Goal: Transaction & Acquisition: Book appointment/travel/reservation

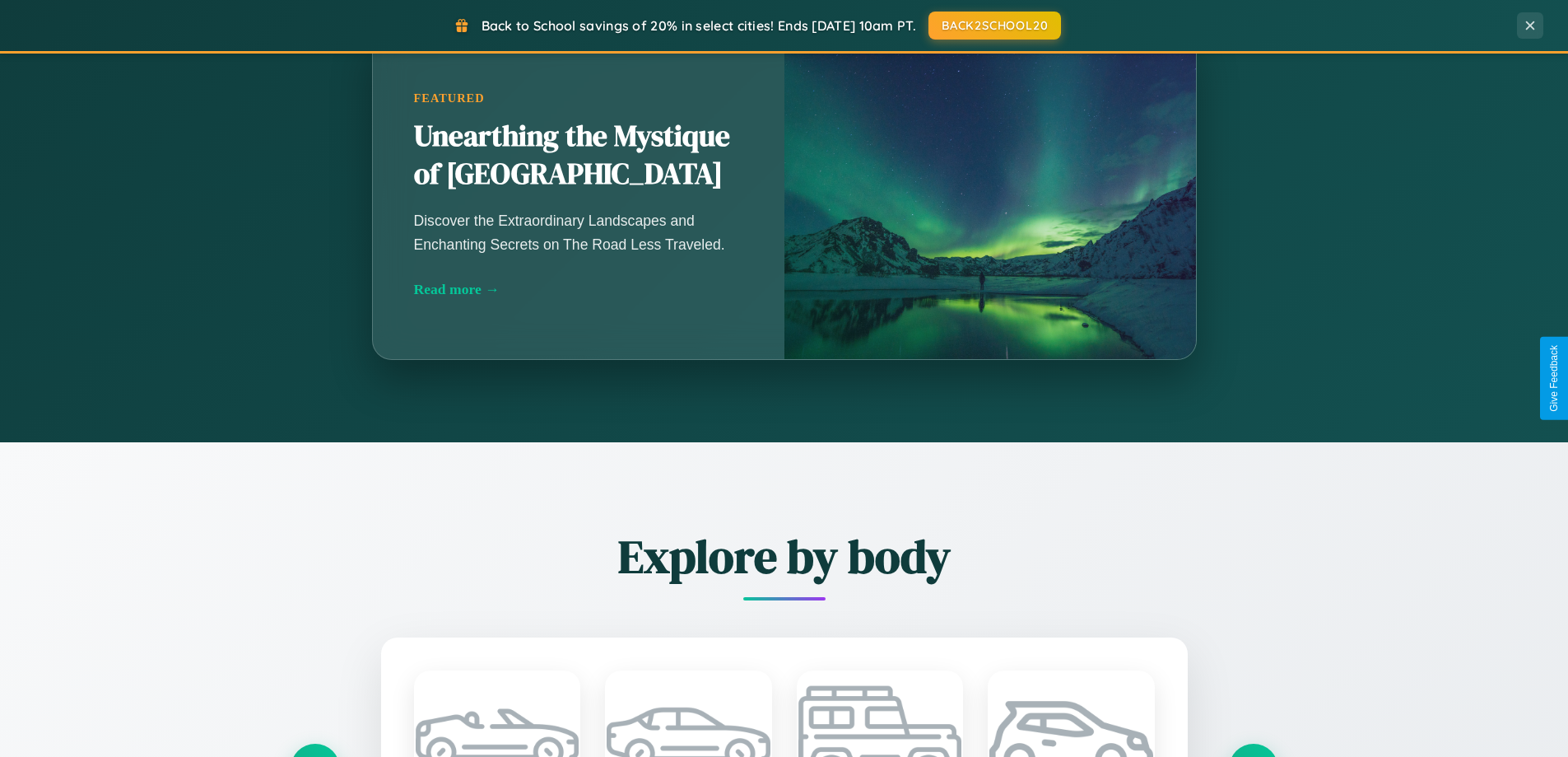
scroll to position [2646, 0]
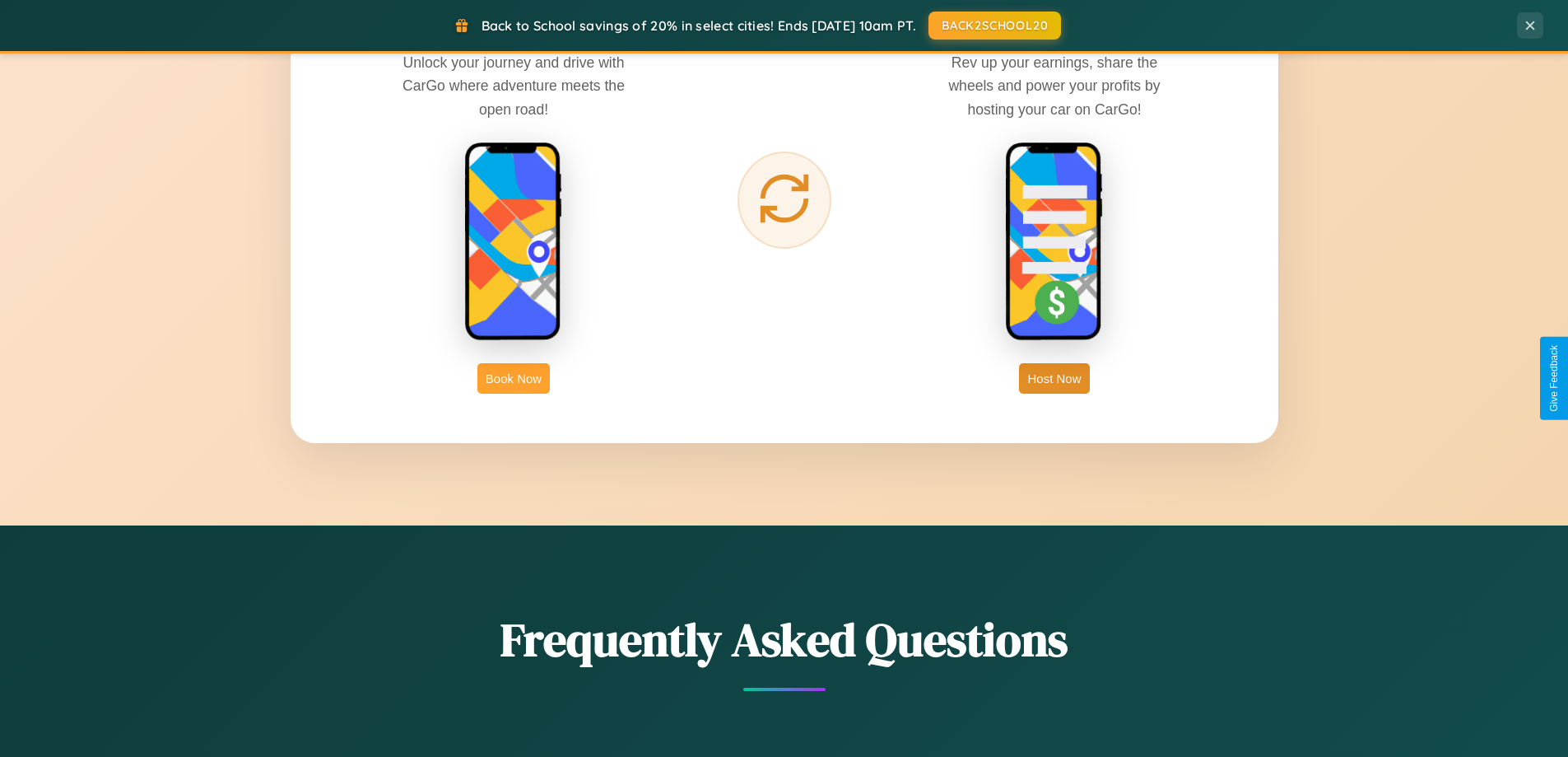
click at [514, 378] on button "Book Now" at bounding box center [513, 378] width 72 height 31
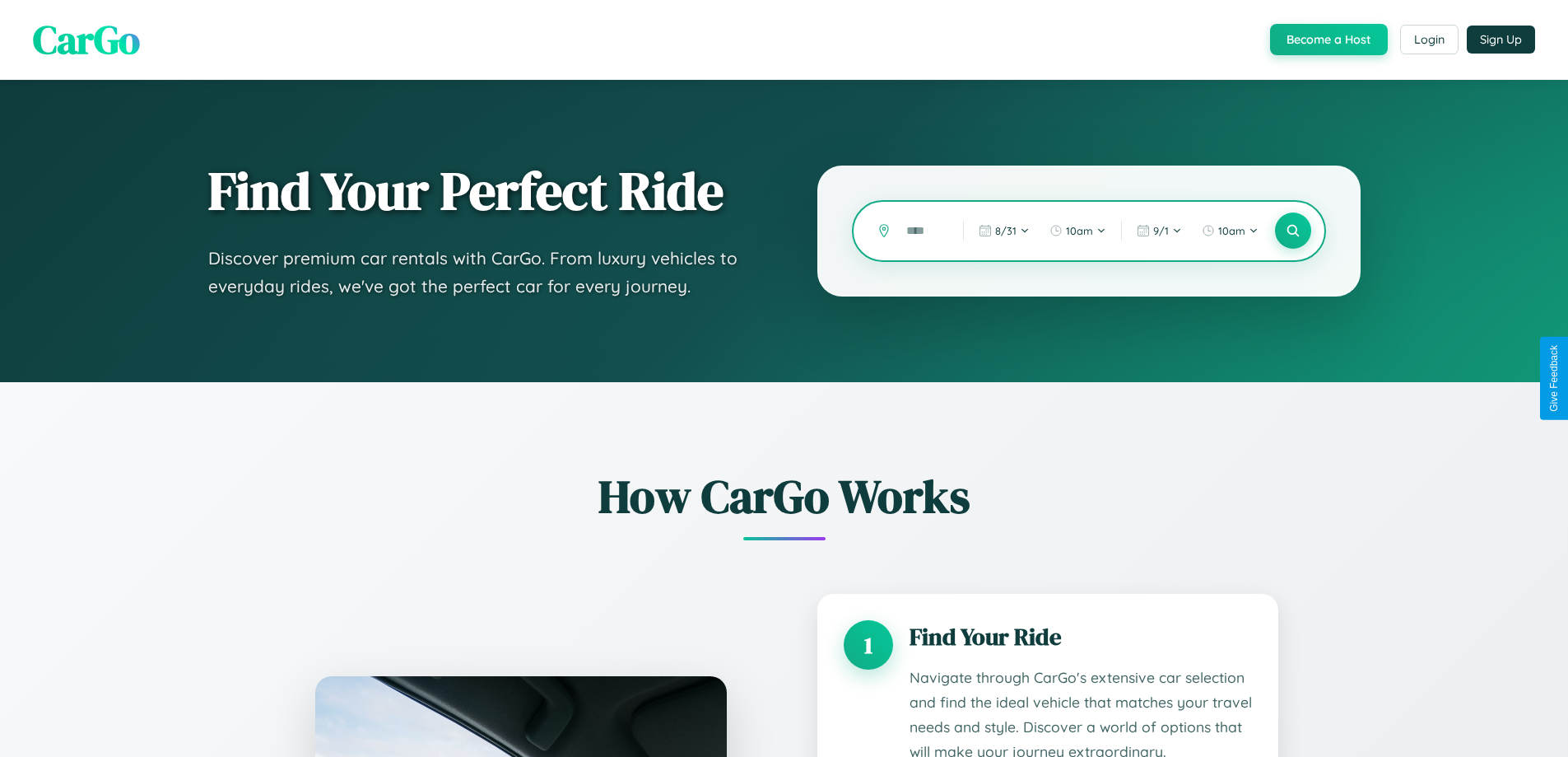
click at [923, 230] on input "text" at bounding box center [922, 231] width 49 height 29
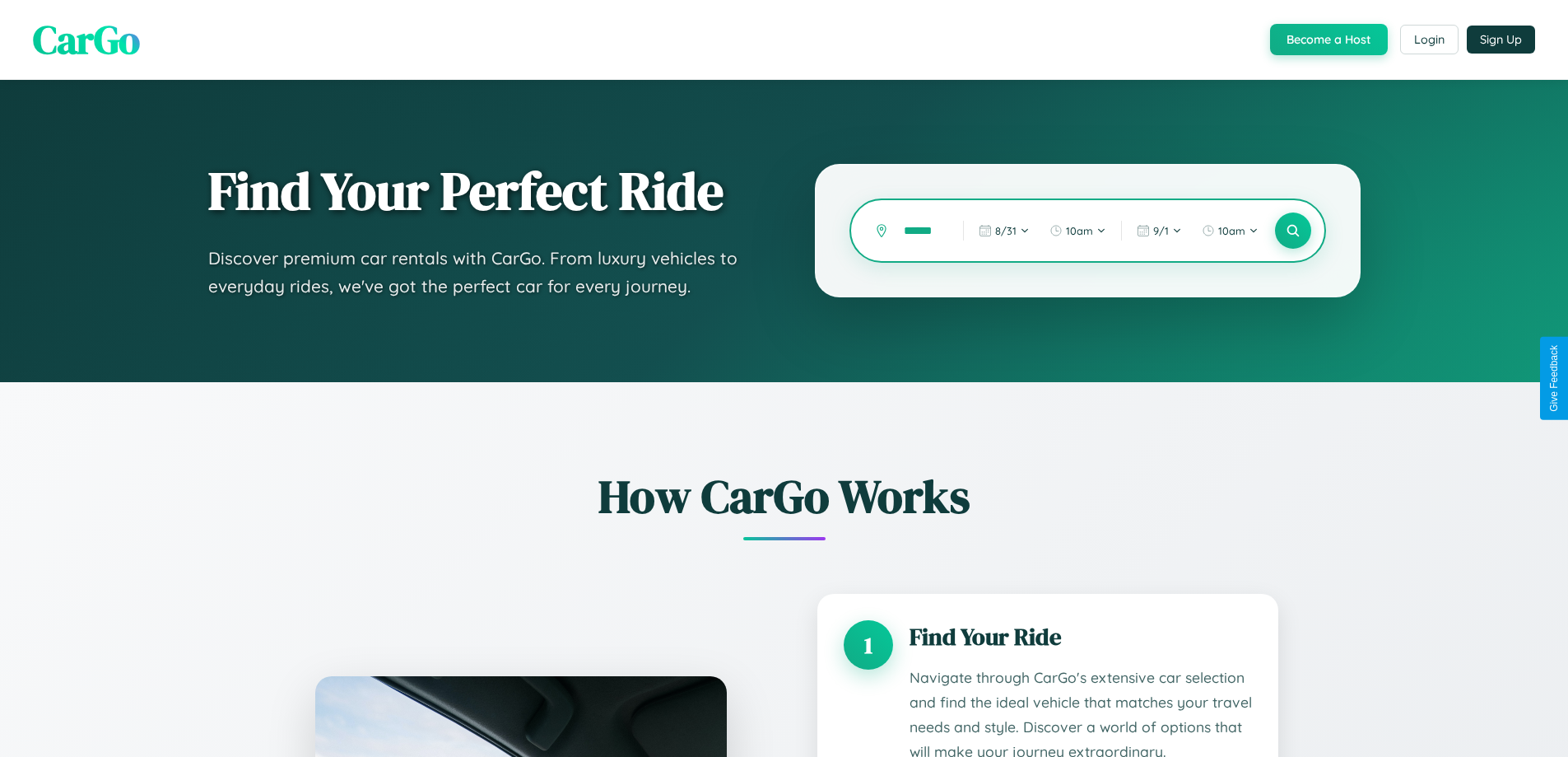
scroll to position [0, 11]
type input "******"
click at [1293, 230] on icon at bounding box center [1293, 231] width 16 height 16
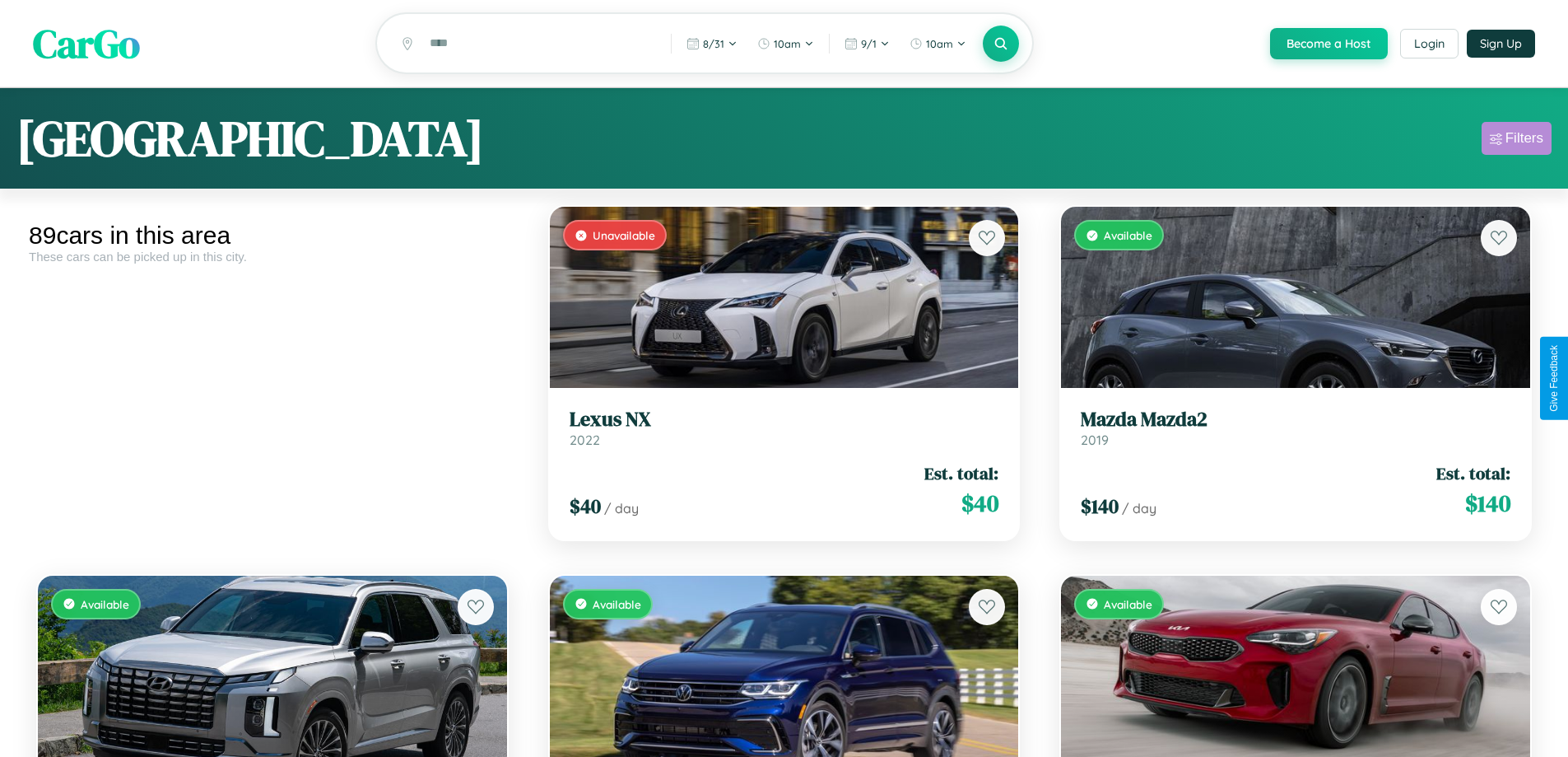
click at [1517, 141] on div "Filters" at bounding box center [1524, 139] width 38 height 17
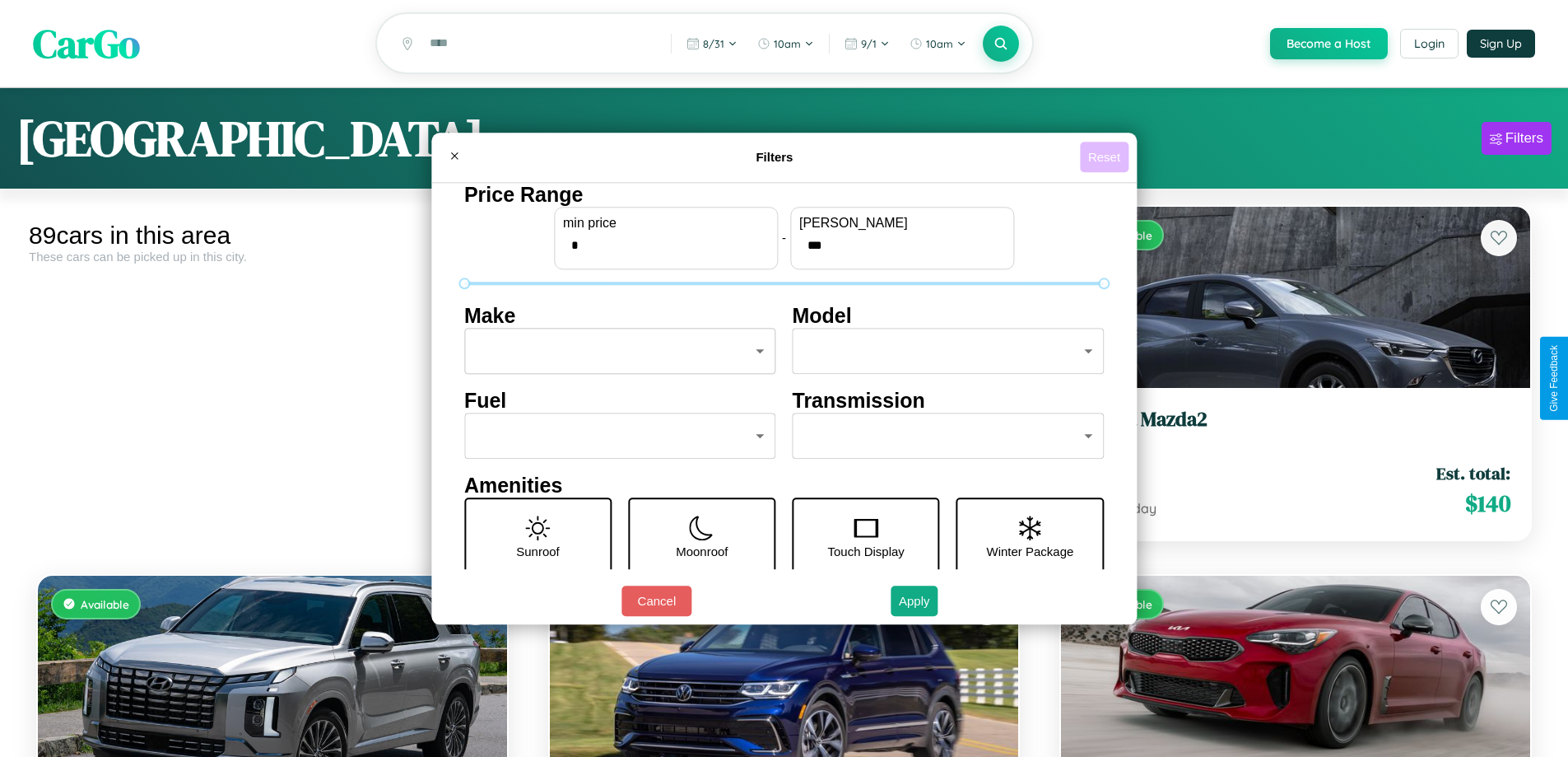
click at [1107, 156] on button "Reset" at bounding box center [1104, 157] width 49 height 31
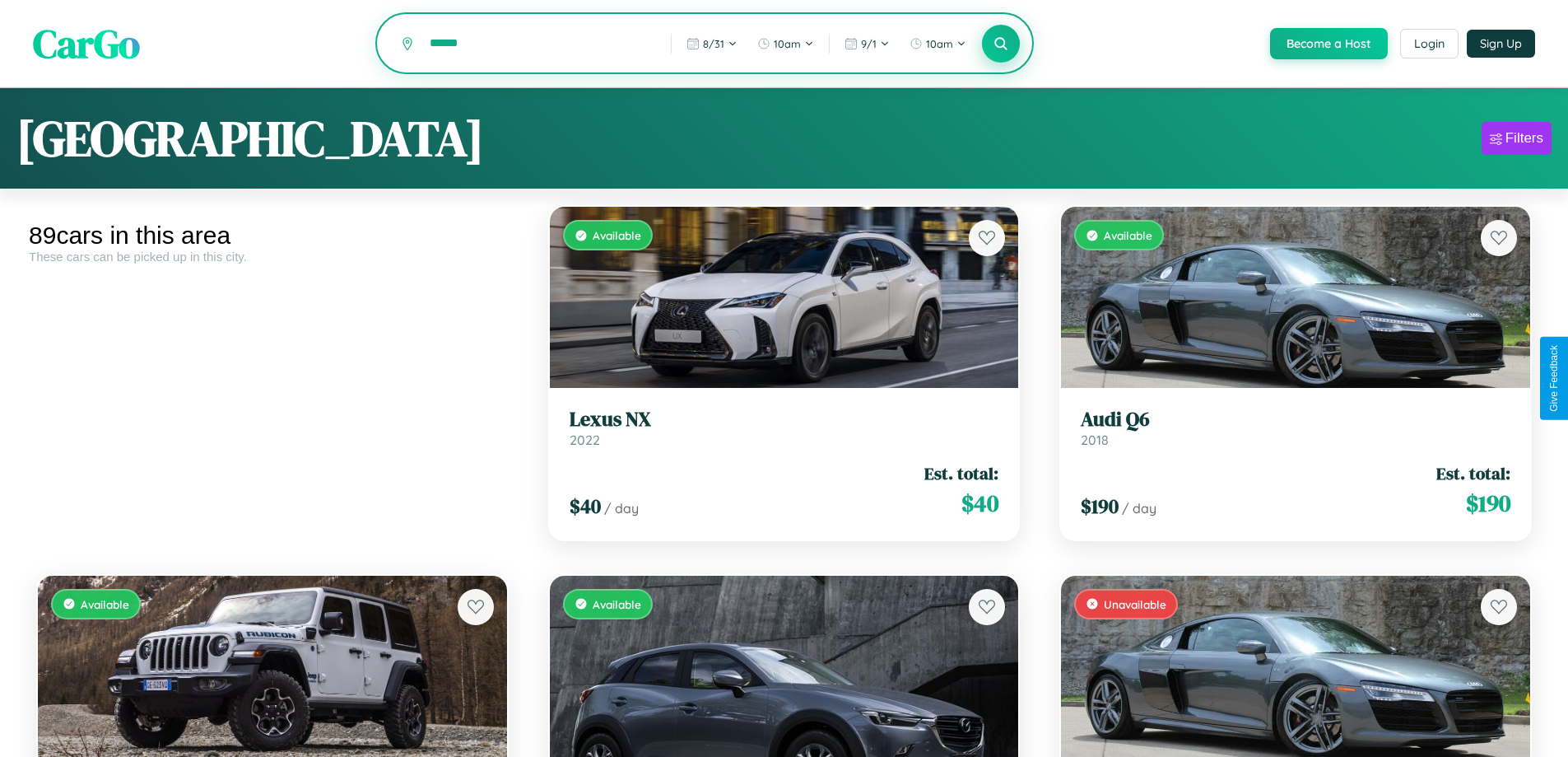
type input "******"
click at [1000, 44] on icon at bounding box center [1002, 43] width 16 height 16
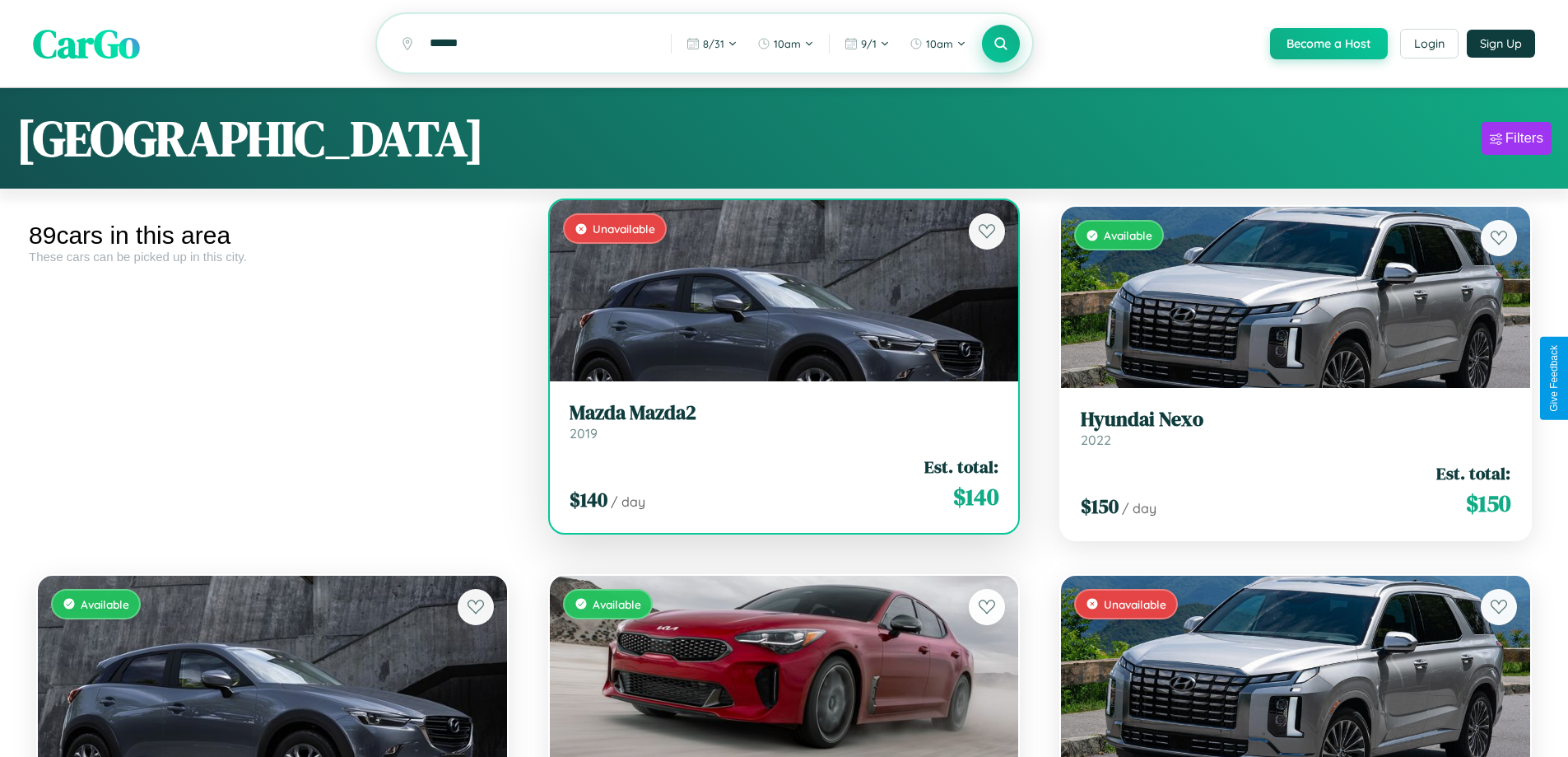
click at [777, 486] on div "$ 140 / day Est. total: $ 140" at bounding box center [784, 483] width 429 height 58
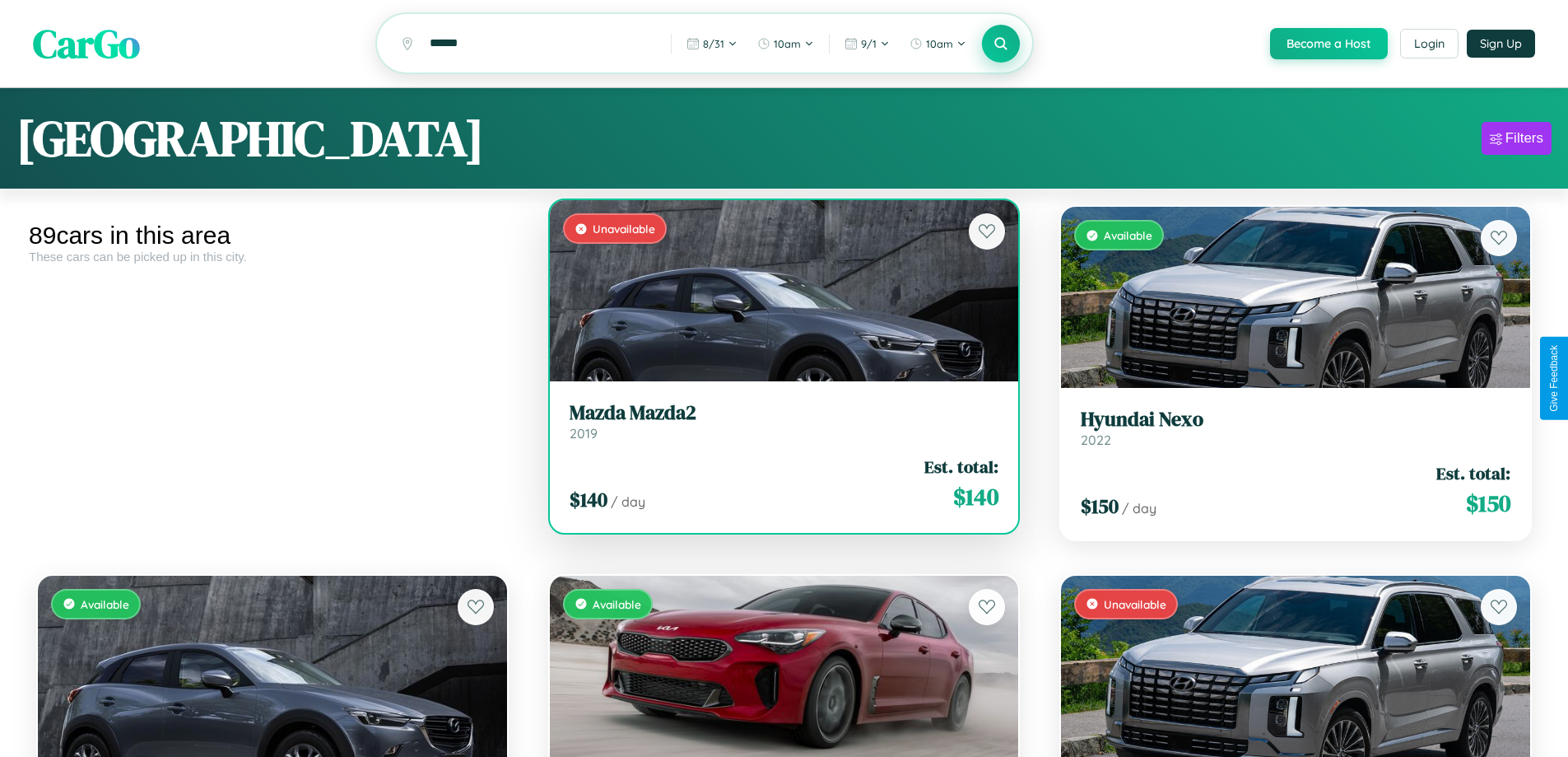
click at [777, 486] on div "$ 140 / day Est. total: $ 140" at bounding box center [784, 483] width 429 height 58
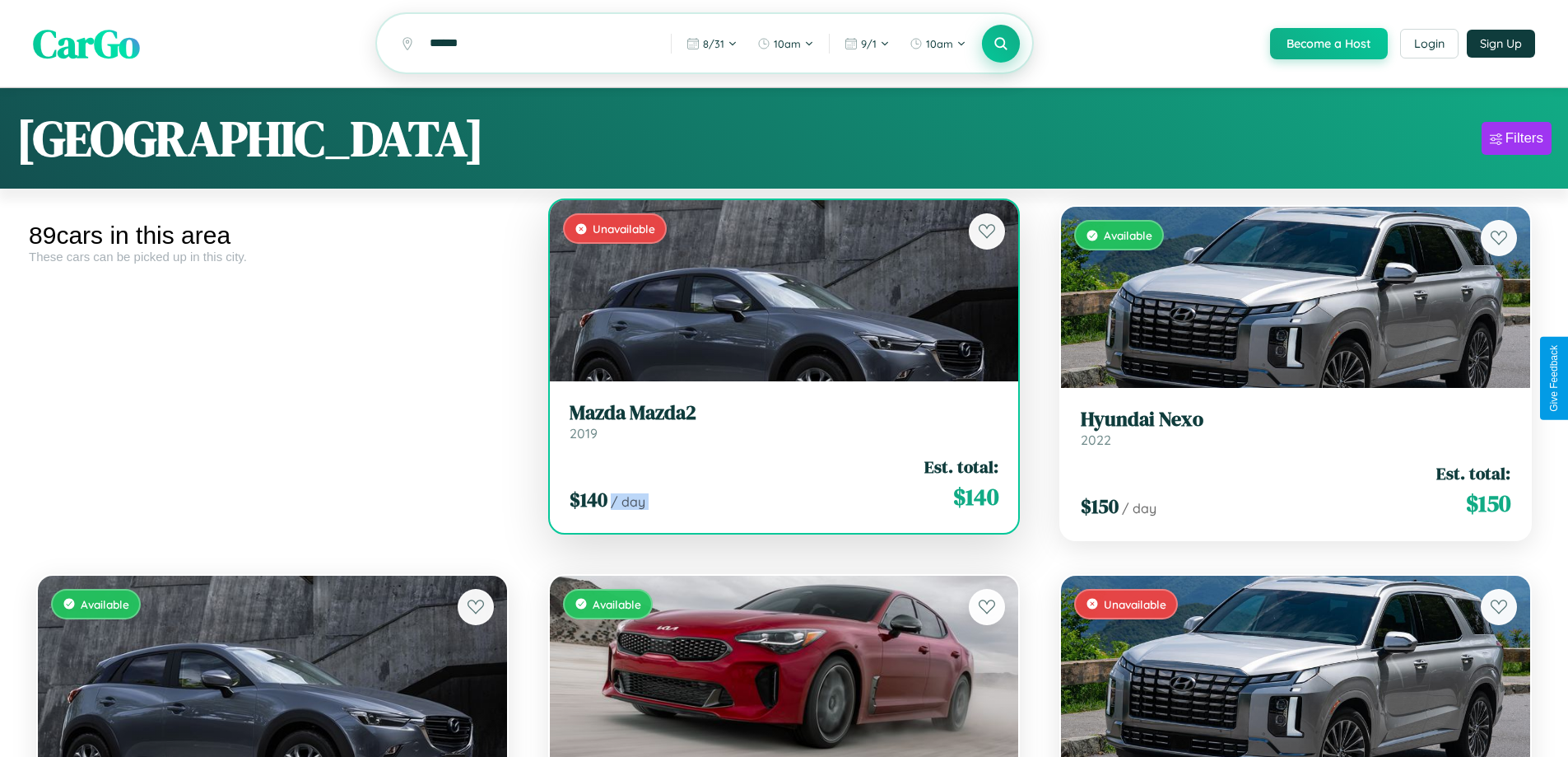
click at [777, 486] on div "$ 140 / day Est. total: $ 140" at bounding box center [784, 483] width 429 height 58
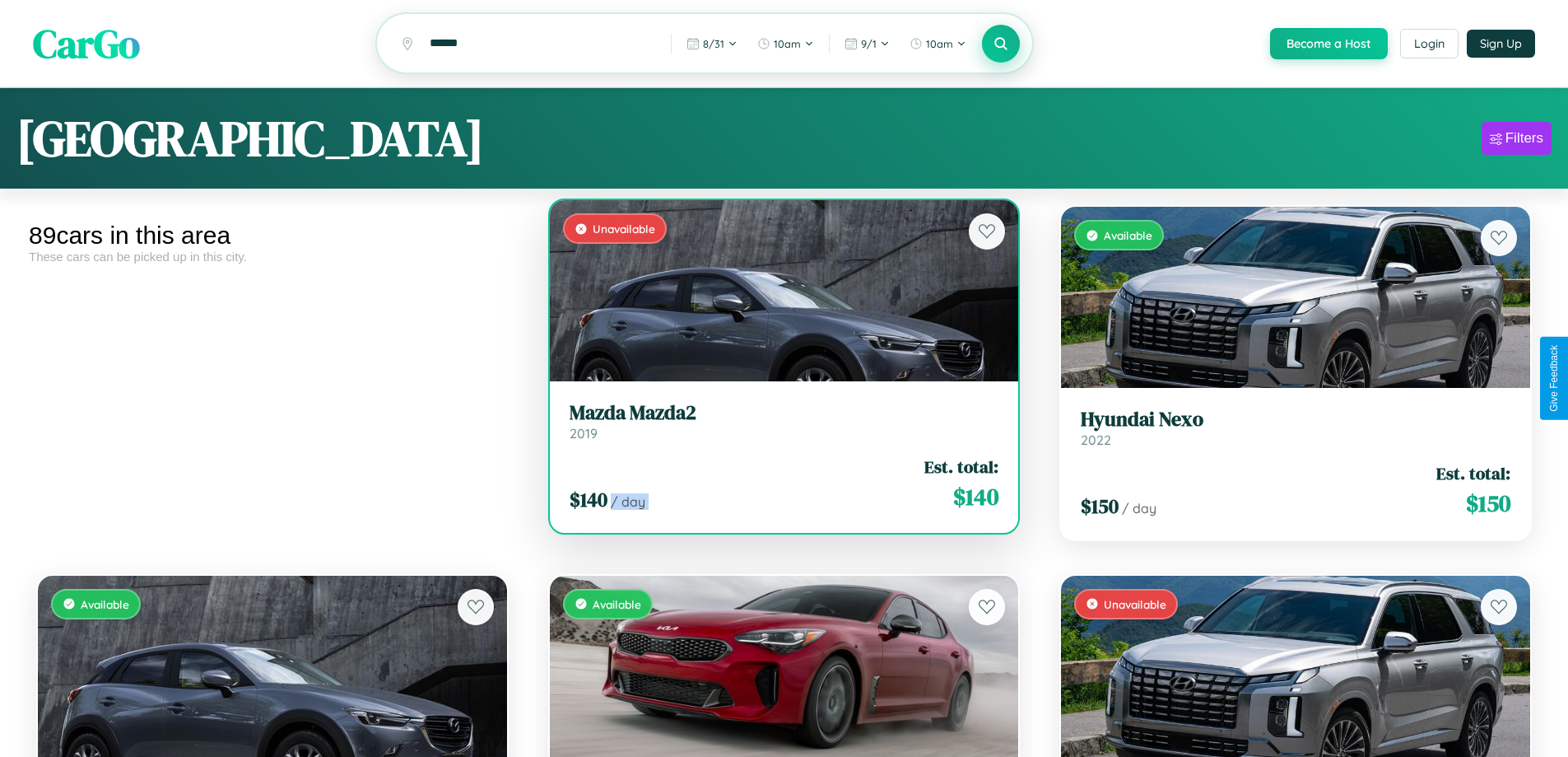
click at [777, 486] on div "$ 140 / day Est. total: $ 140" at bounding box center [784, 483] width 429 height 58
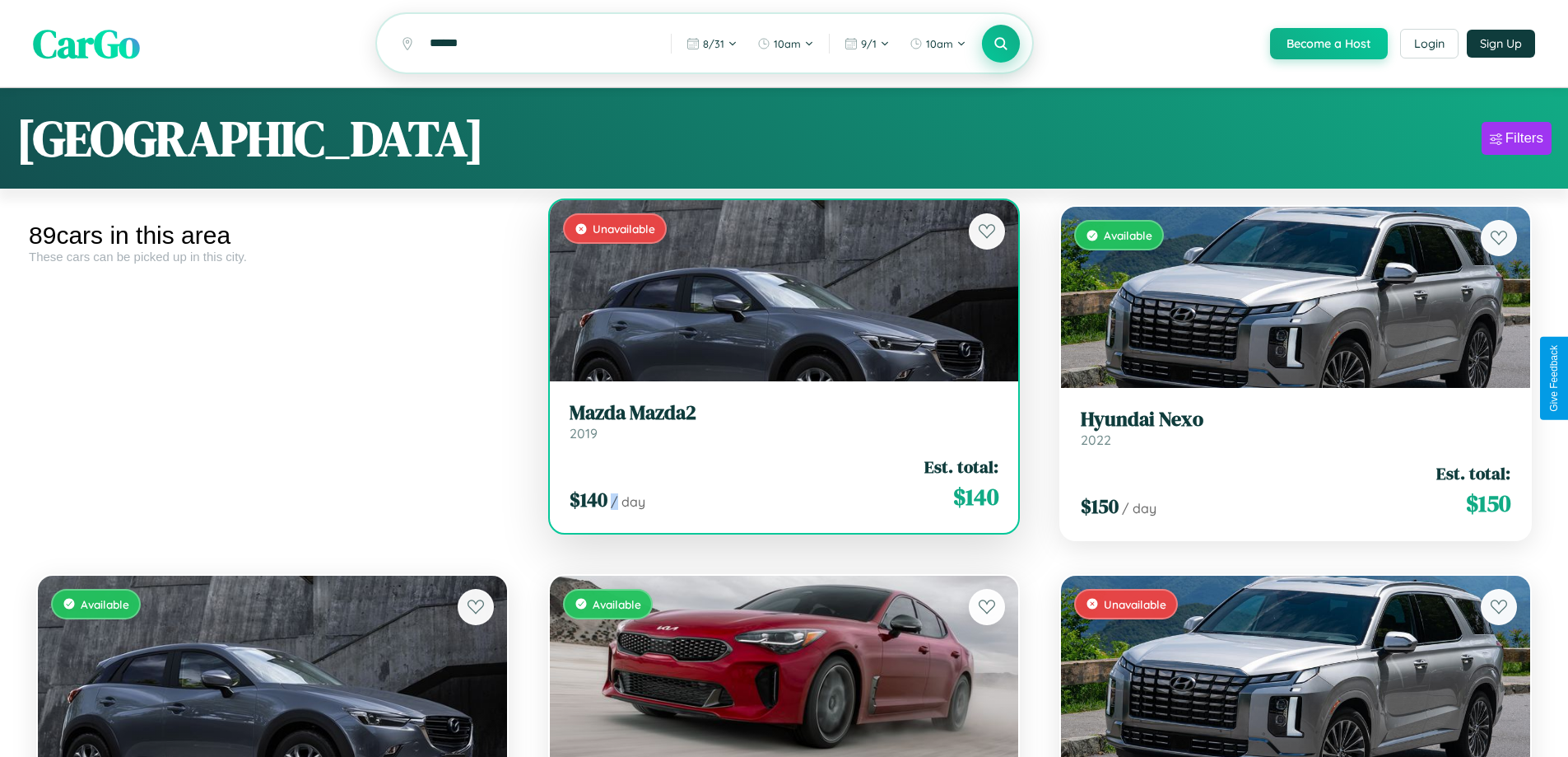
click at [777, 486] on div "$ 140 / day Est. total: $ 140" at bounding box center [784, 483] width 429 height 58
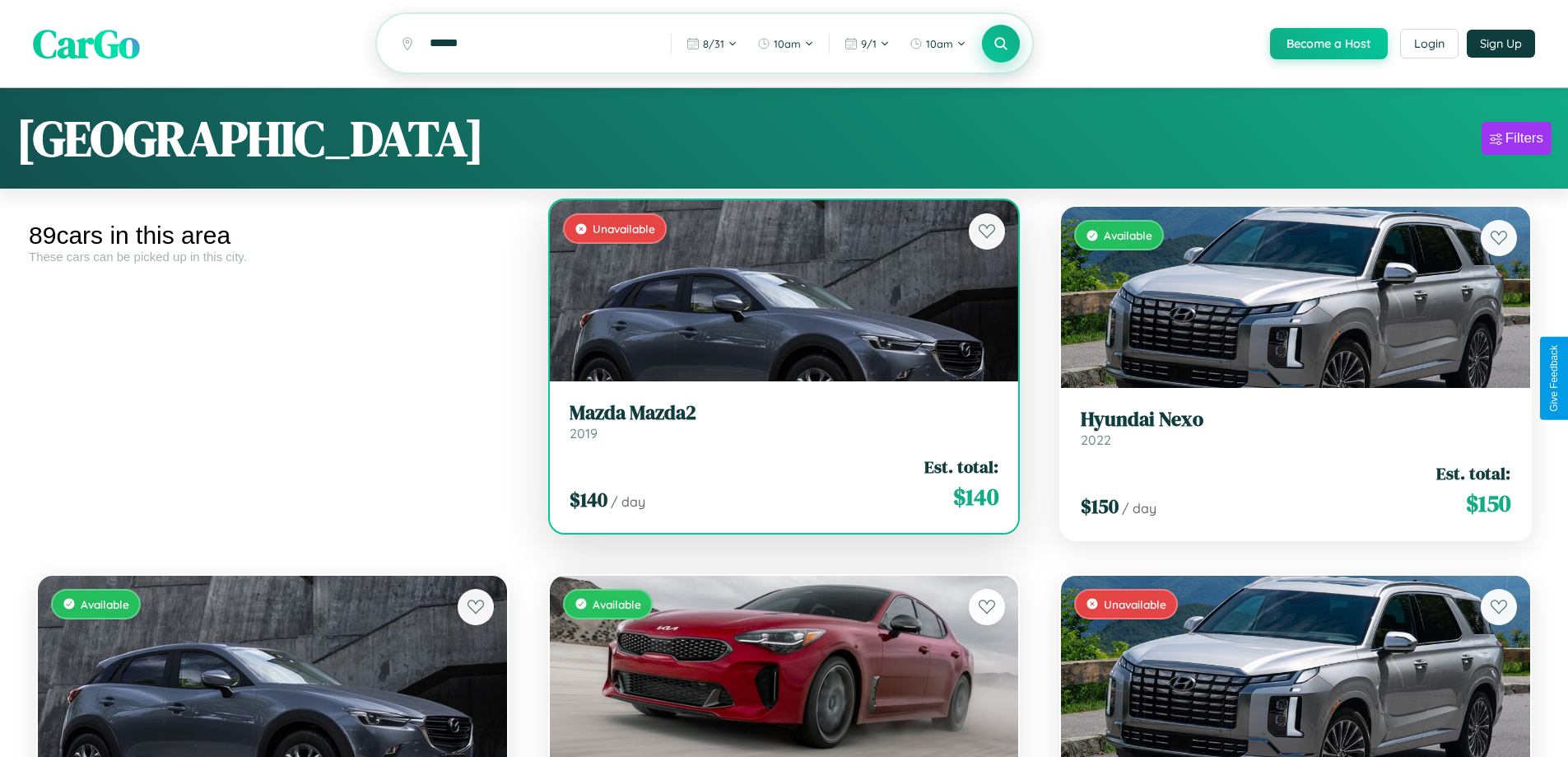
click at [777, 423] on h3 "Mazda Mazda2" at bounding box center [784, 413] width 429 height 24
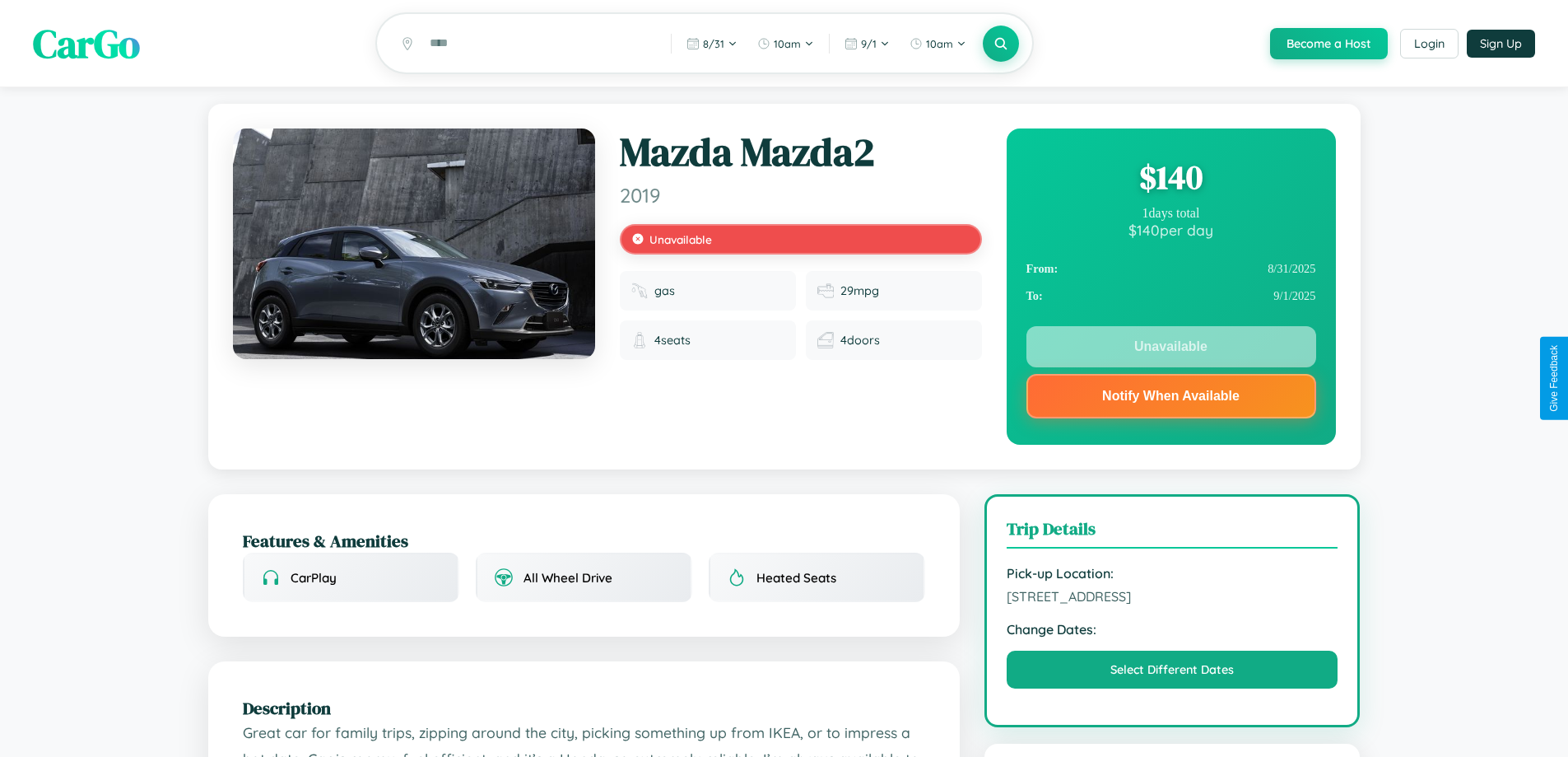
scroll to position [383, 0]
